Goal: Task Accomplishment & Management: Use online tool/utility

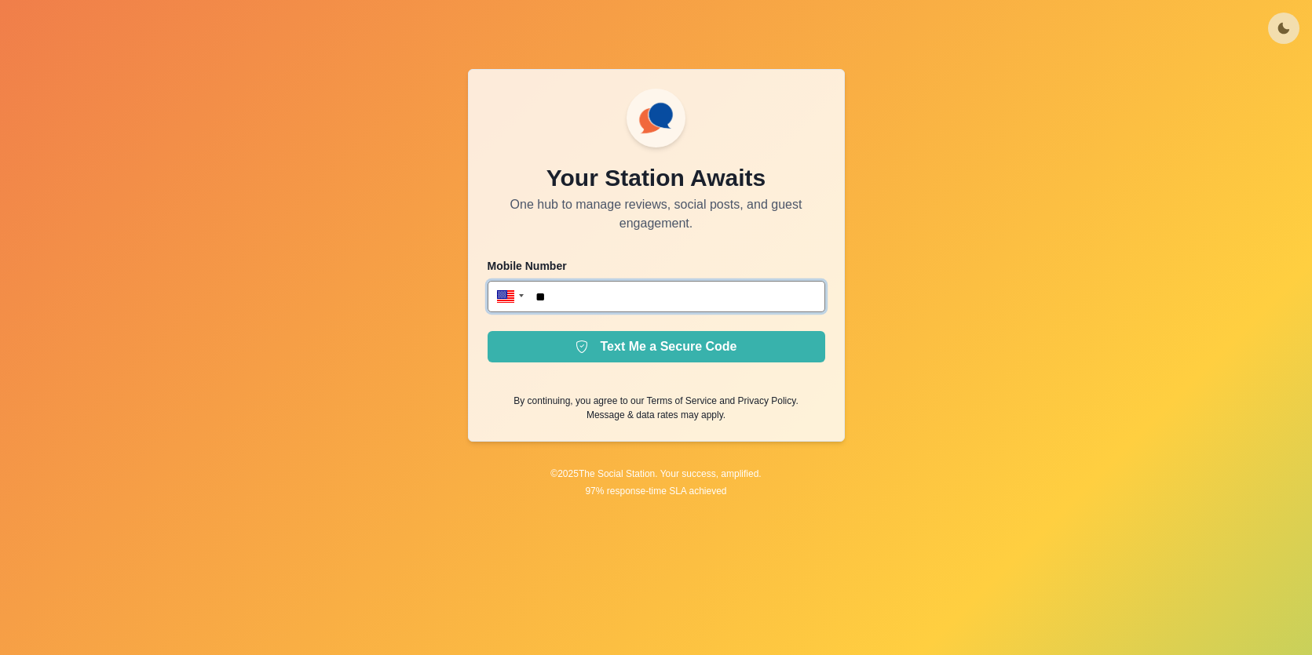
click at [643, 283] on input "**" at bounding box center [656, 296] width 338 height 31
type input "**********"
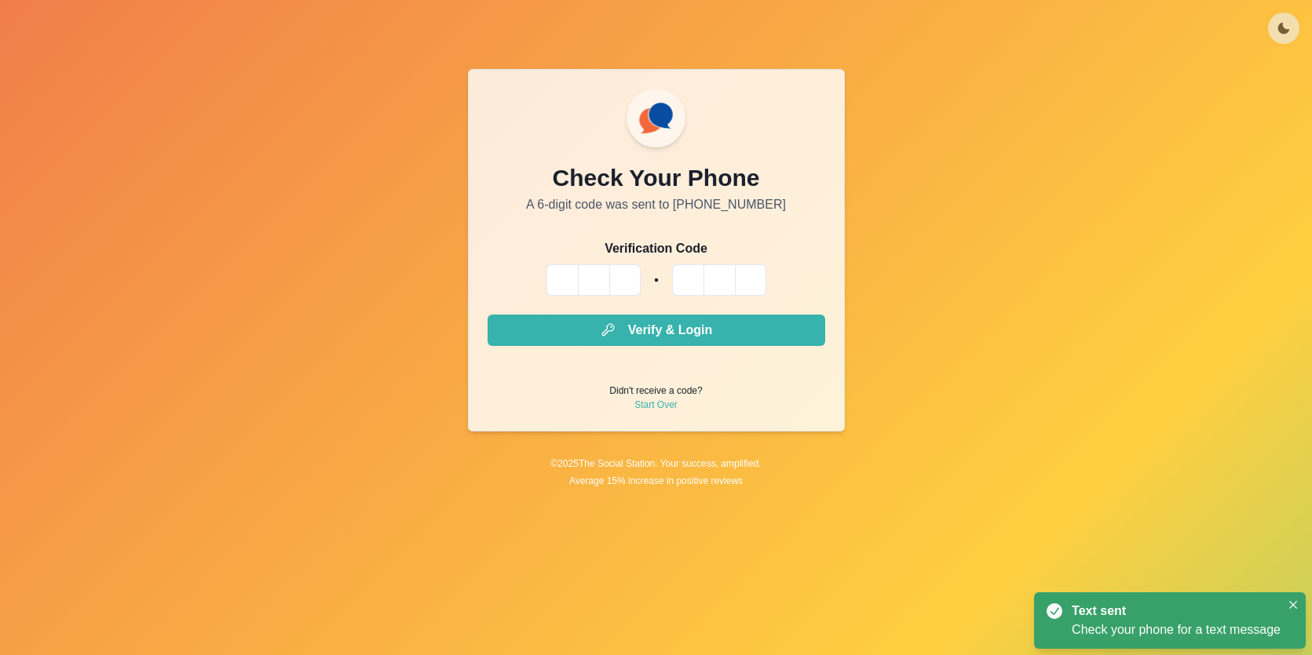
click at [567, 280] on input "Please enter your pin code" at bounding box center [561, 280] width 31 height 31
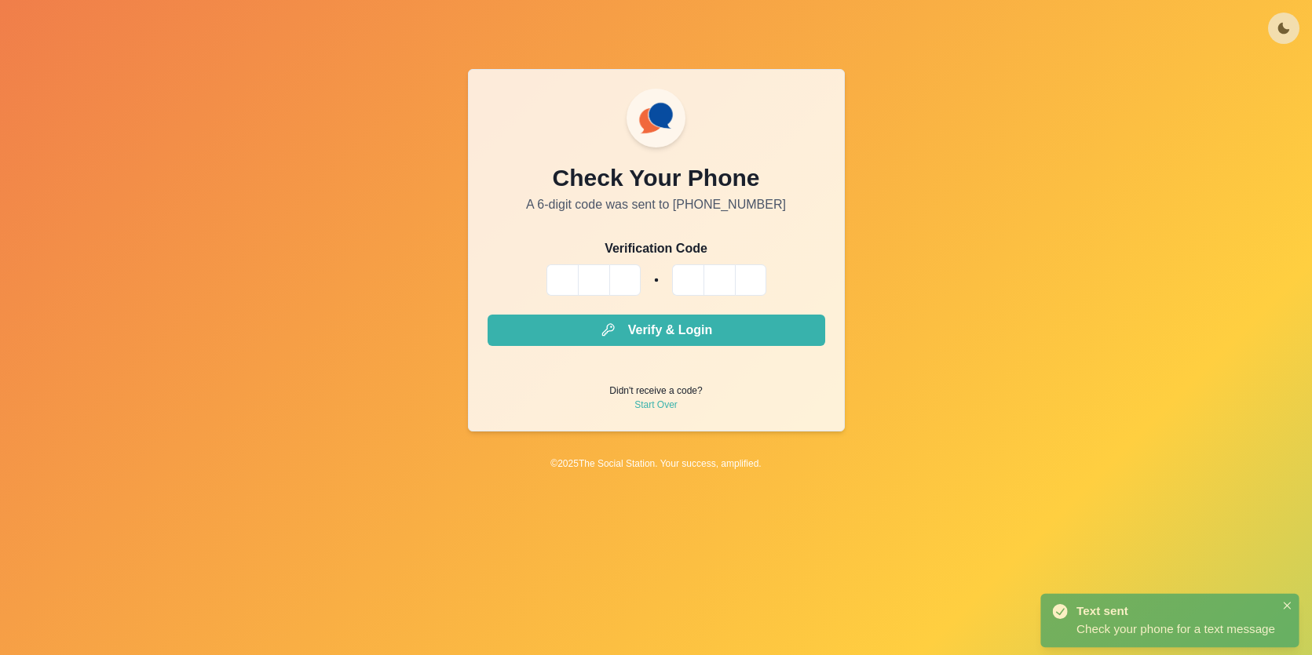
type input "*"
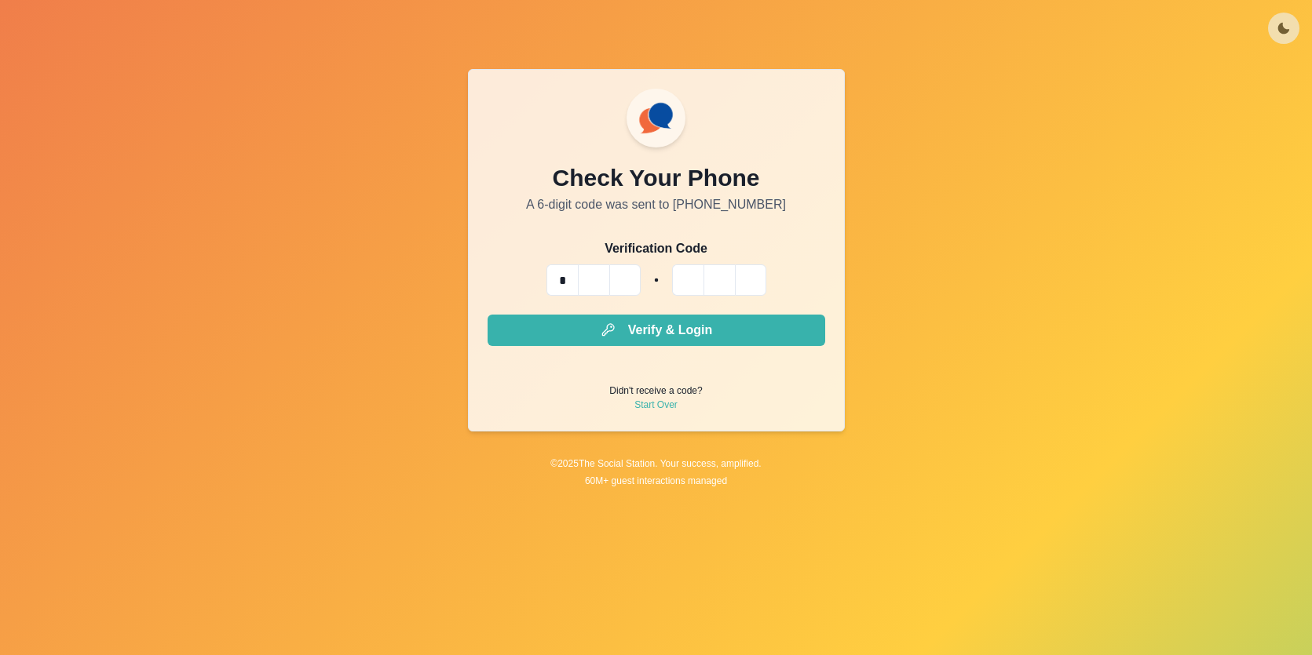
type input "*"
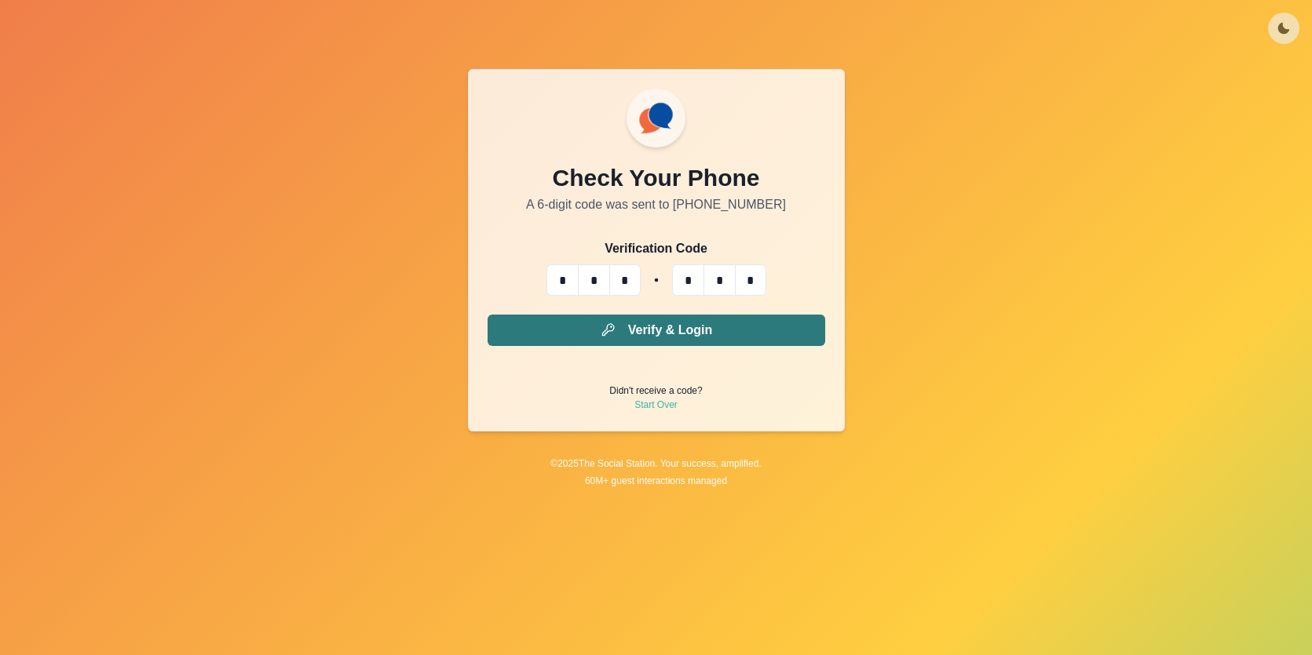
type input "*"
click at [598, 322] on button "Verify & Login" at bounding box center [656, 330] width 338 height 31
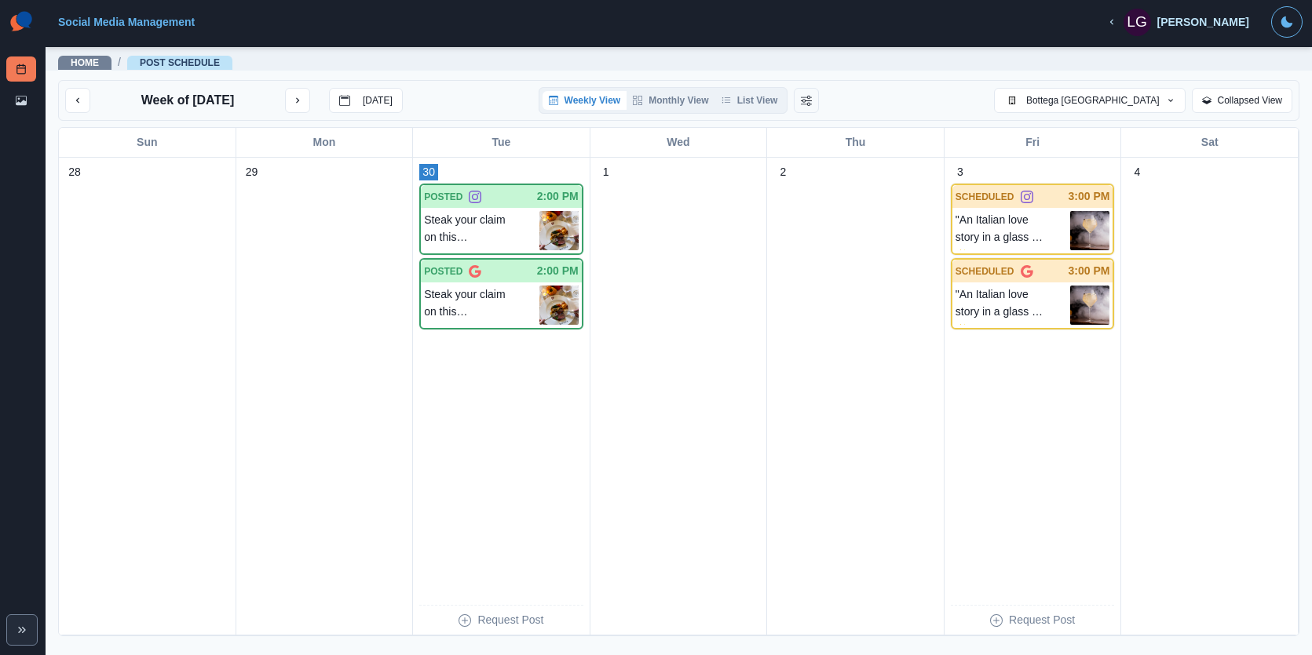
click at [592, 104] on button "Weekly View" at bounding box center [584, 100] width 85 height 19
click at [496, 236] on p "Steak your claim on this deliciousness." at bounding box center [481, 230] width 115 height 39
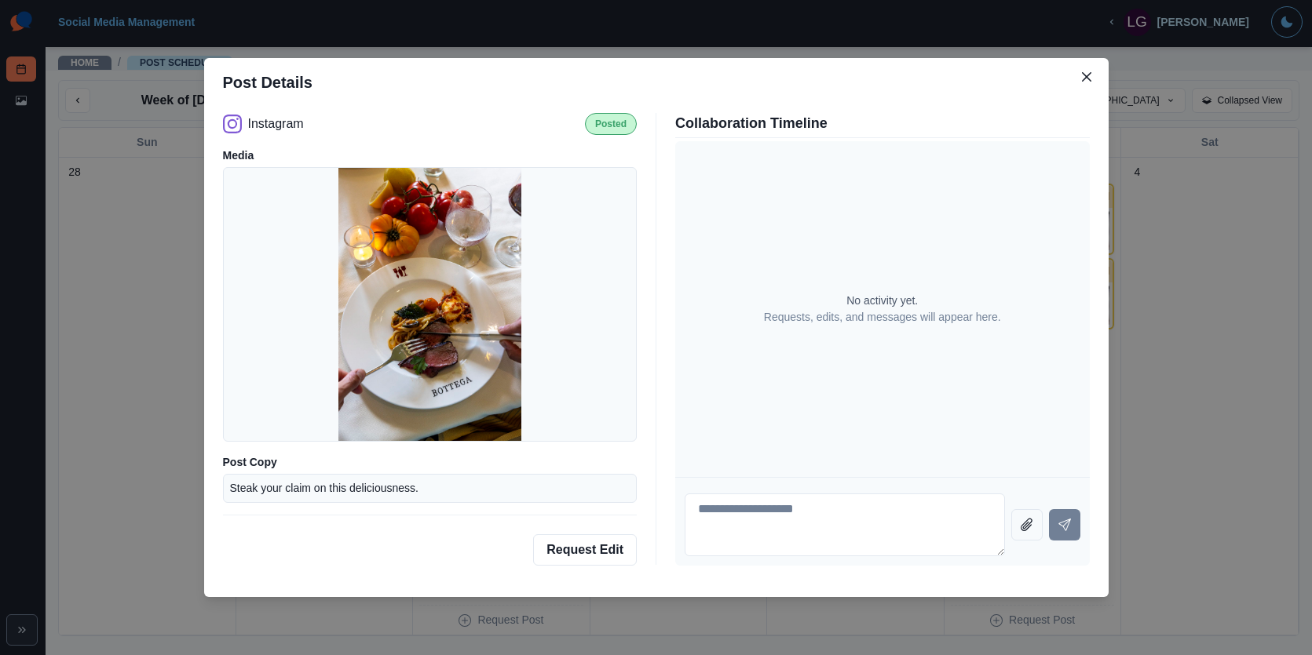
scroll to position [46, 0]
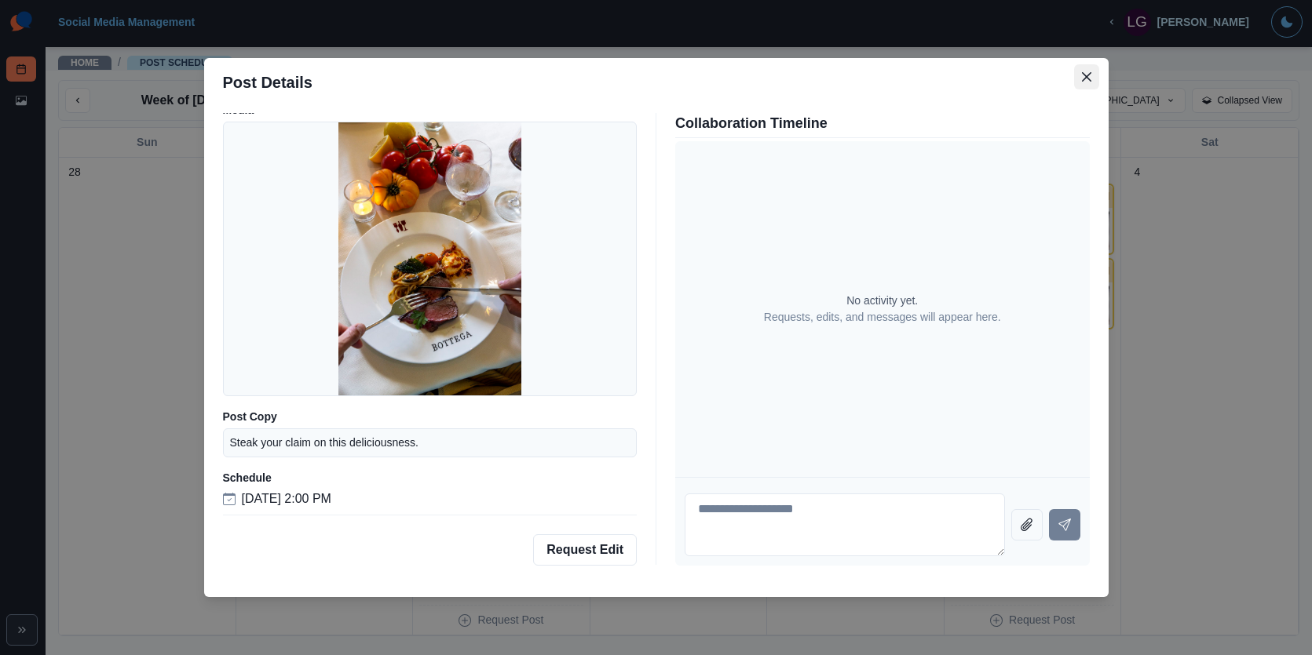
click at [1087, 86] on button "Close" at bounding box center [1086, 76] width 25 height 25
